Goal: Register for event/course

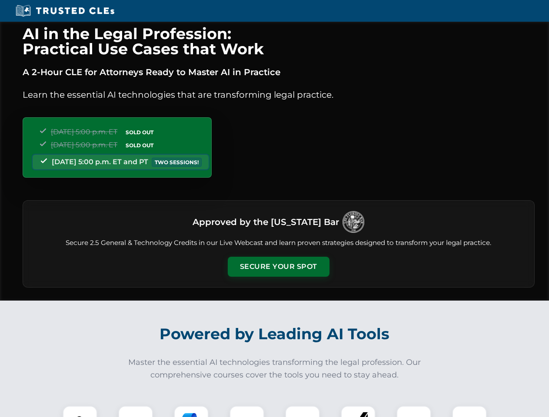
click at [278, 267] on button "Secure Your Spot" at bounding box center [279, 267] width 102 height 20
click at [80, 411] on img at bounding box center [79, 422] width 25 height 25
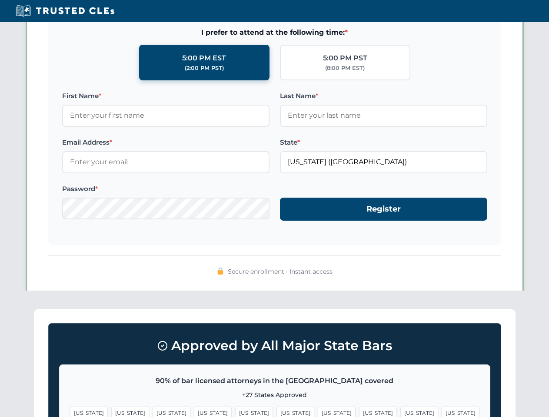
click at [317, 411] on span "[US_STATE]" at bounding box center [336, 413] width 38 height 13
click at [400, 411] on span "[US_STATE]" at bounding box center [419, 413] width 38 height 13
